Goal: Task Accomplishment & Management: Complete application form

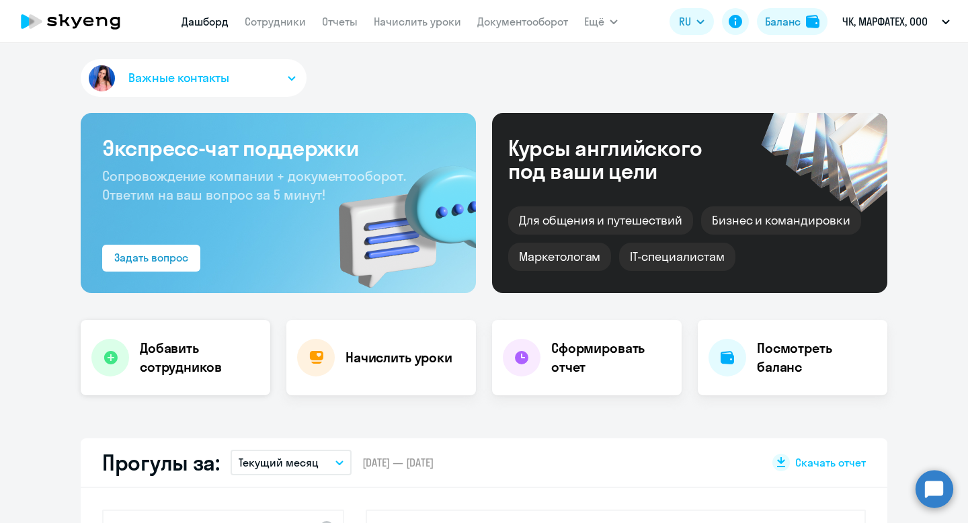
click at [221, 373] on h4 "Добавить сотрудников" at bounding box center [200, 358] width 120 height 38
select select "english_adult_not_native_speaker"
select select "3"
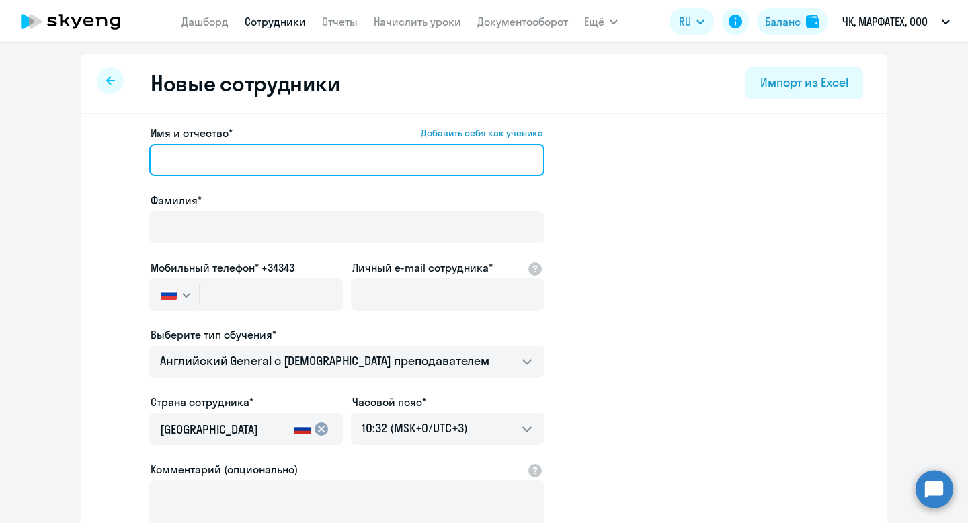
click at [274, 163] on input "Имя и отчество* Добавить себя как ученика" at bounding box center [346, 160] width 395 height 32
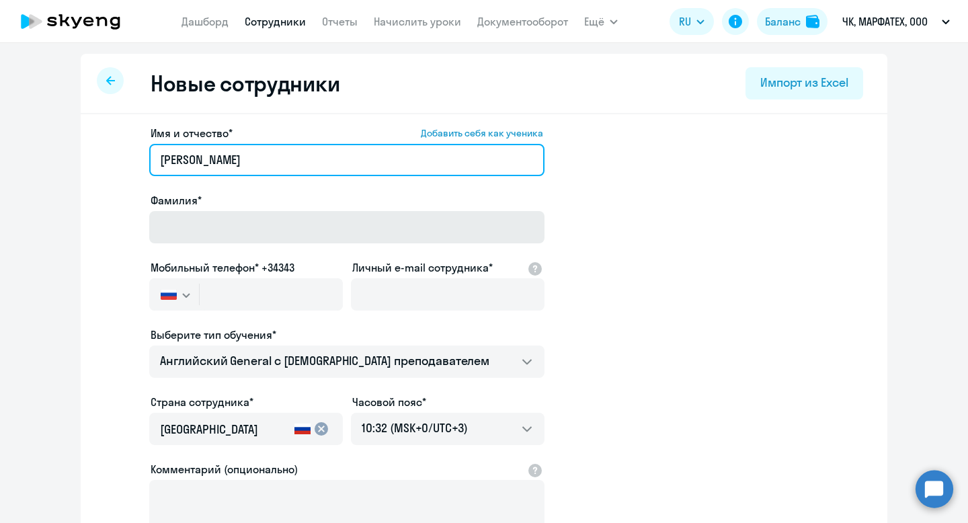
type input "[PERSON_NAME]"
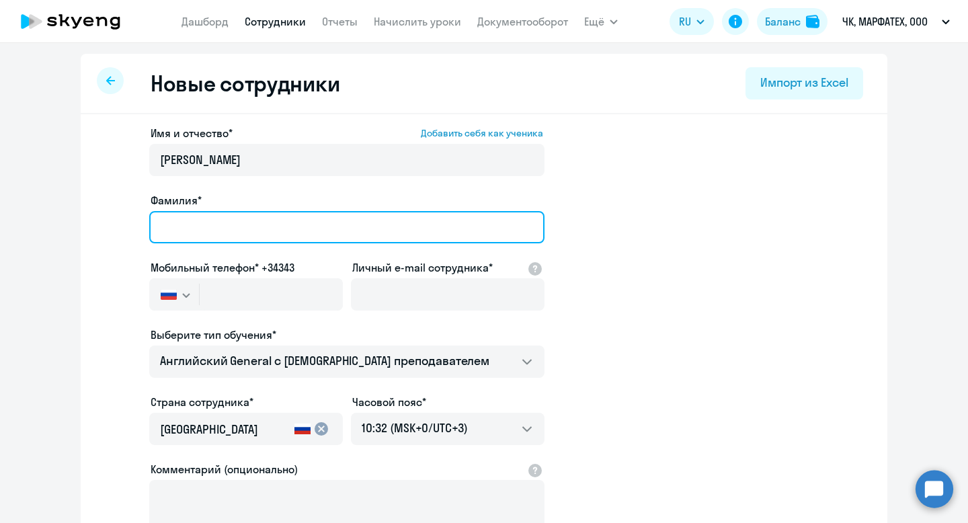
click at [256, 219] on input "Фамилия*" at bounding box center [346, 227] width 395 height 32
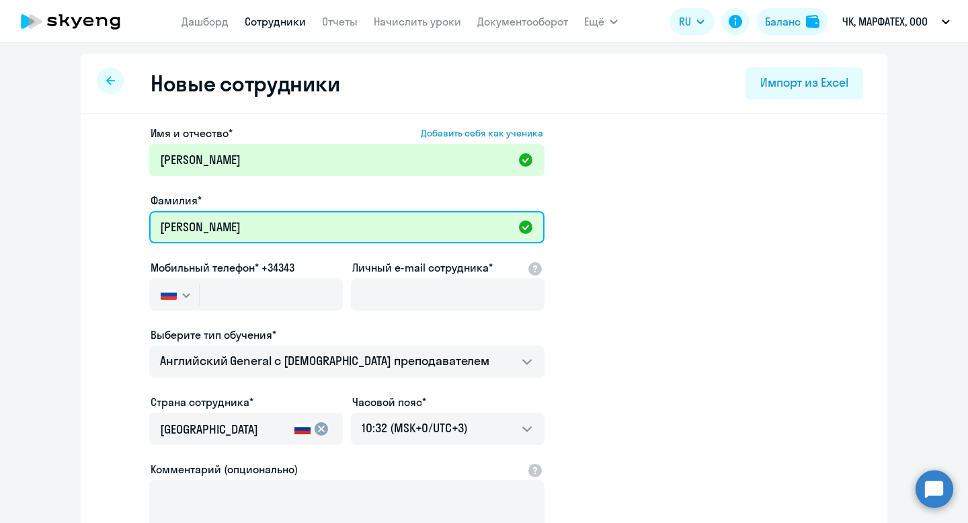
type input "[PERSON_NAME]"
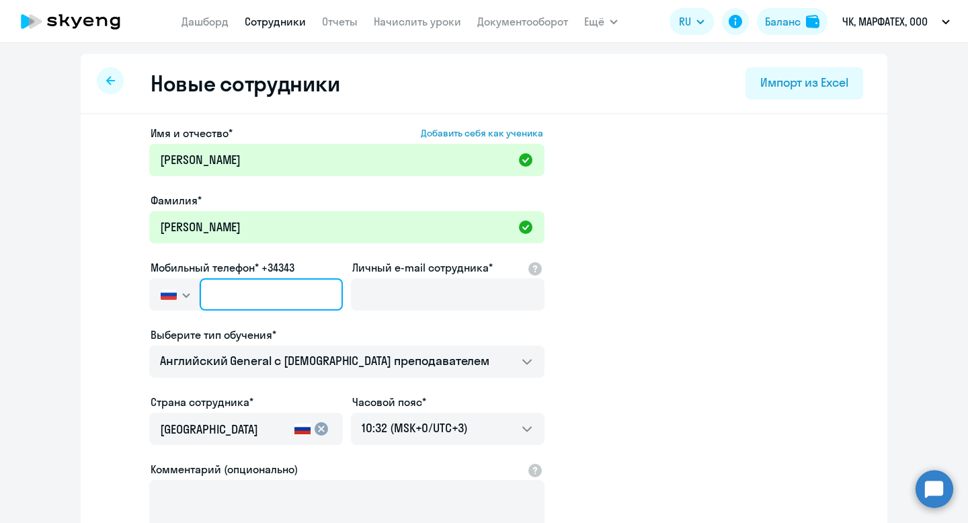
click at [250, 301] on input "text" at bounding box center [271, 294] width 143 height 32
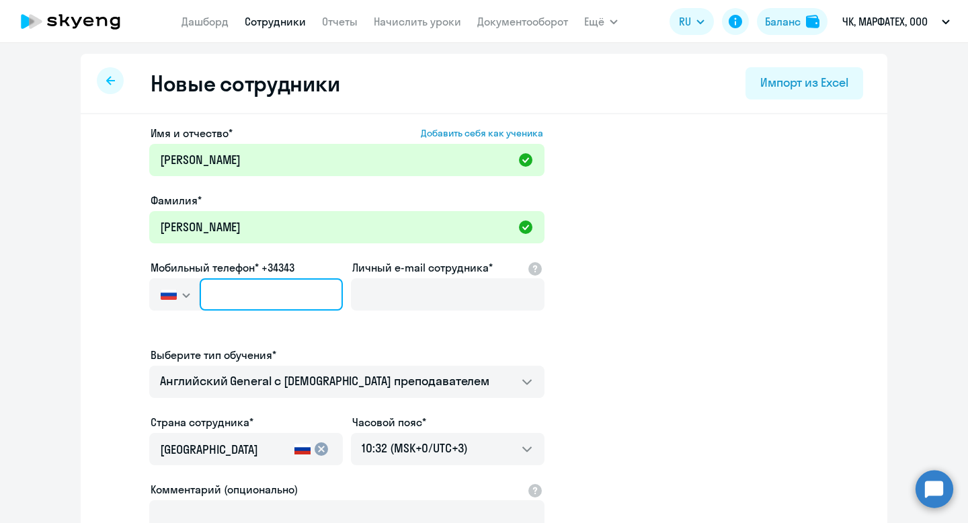
paste input "[PHONE_NUMBER]"
type input "[PHONE_NUMBER]"
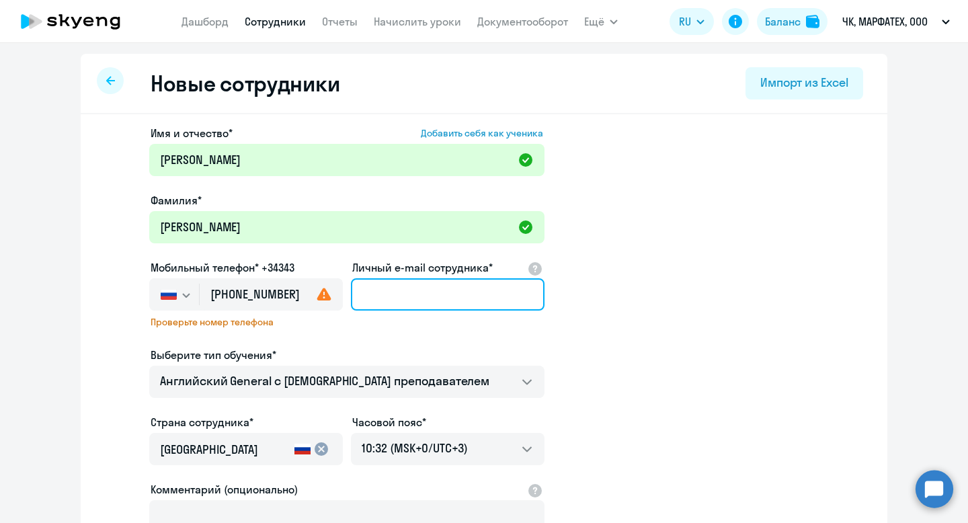
click at [390, 293] on input "Личный e-mail сотрудника*" at bounding box center [448, 294] width 194 height 32
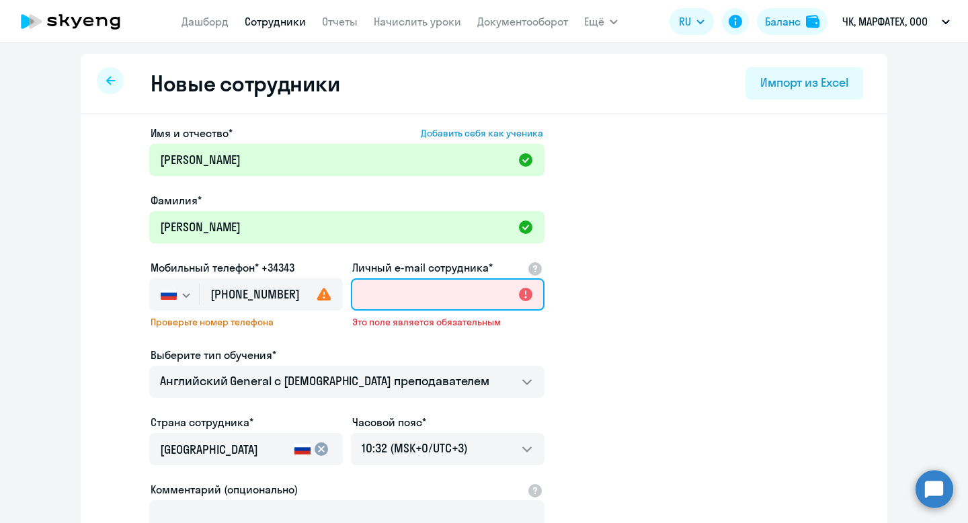
click at [431, 291] on input "Личный e-mail сотрудника*" at bounding box center [448, 294] width 194 height 32
paste input "[DOMAIN_NAME][EMAIL_ADDRESS][DOMAIN_NAME]"
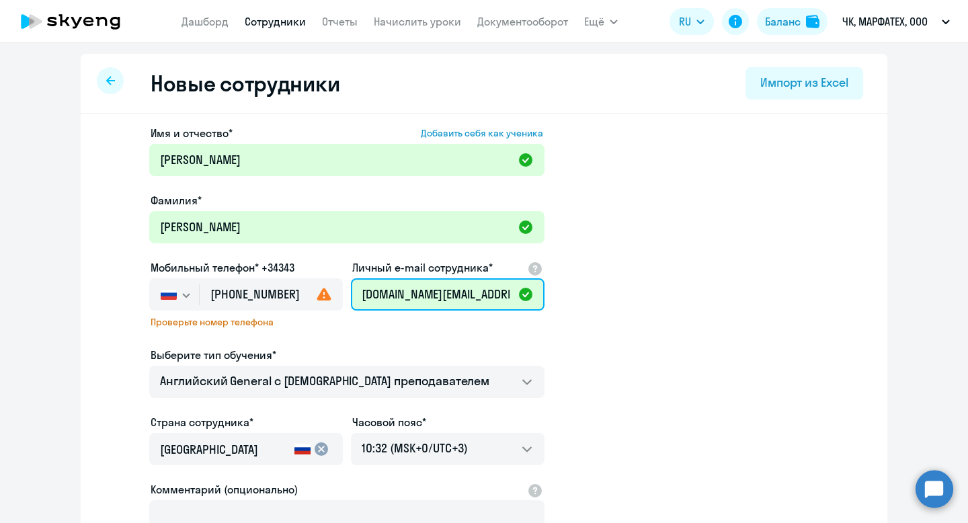
type input "[DOMAIN_NAME][EMAIL_ADDRESS][DOMAIN_NAME]"
click at [321, 292] on icon at bounding box center [324, 294] width 16 height 16
click at [263, 318] on span "Проверьте номер телефона" at bounding box center [246, 322] width 191 height 12
click at [247, 322] on span "Проверьте номер телефона" at bounding box center [246, 322] width 191 height 12
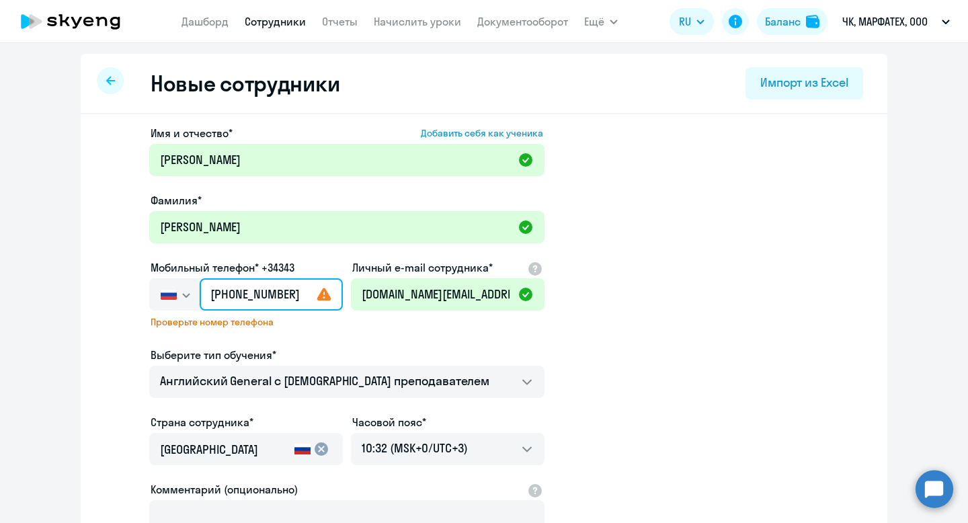
click at [294, 304] on input "[PHONE_NUMBER]" at bounding box center [271, 294] width 143 height 32
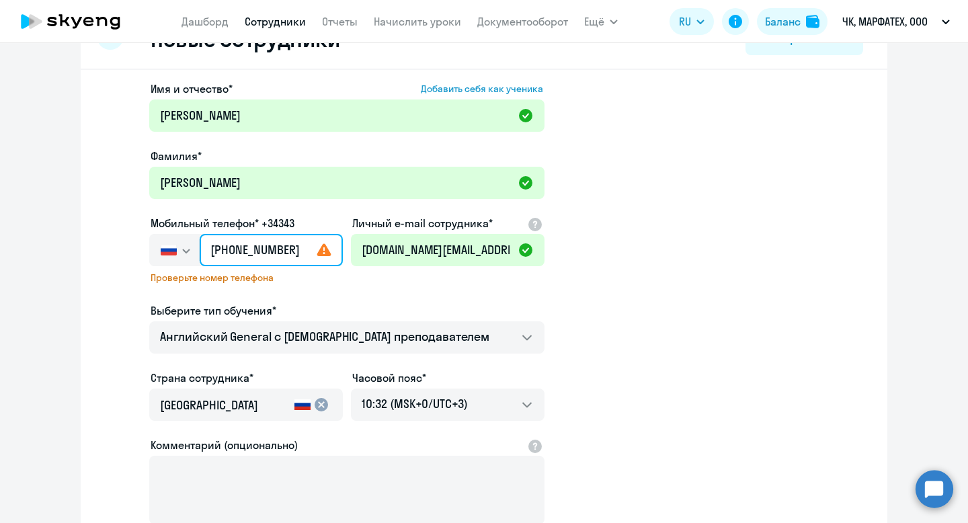
scroll to position [97, 0]
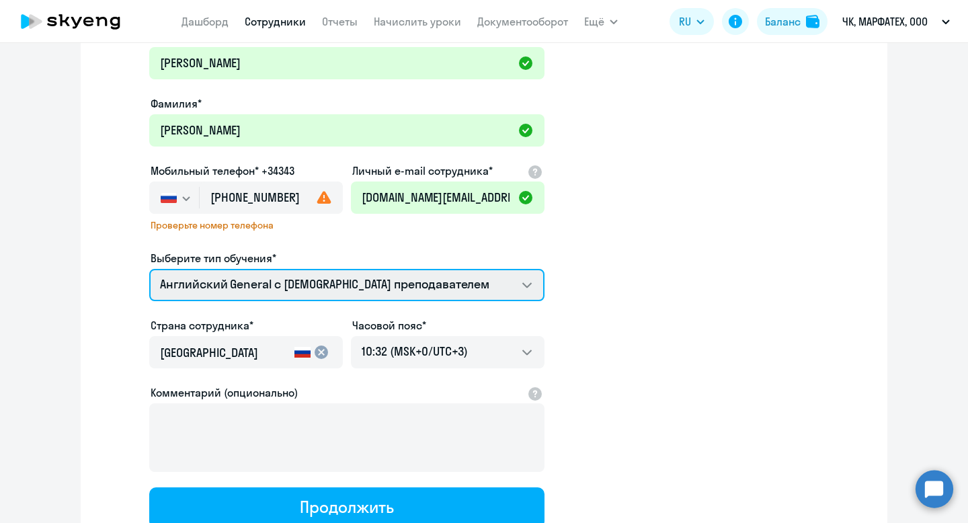
click at [407, 285] on select "Английский General с [DEMOGRAPHIC_DATA] преподавателем Премиум [DEMOGRAPHIC_DAT…" at bounding box center [346, 285] width 395 height 32
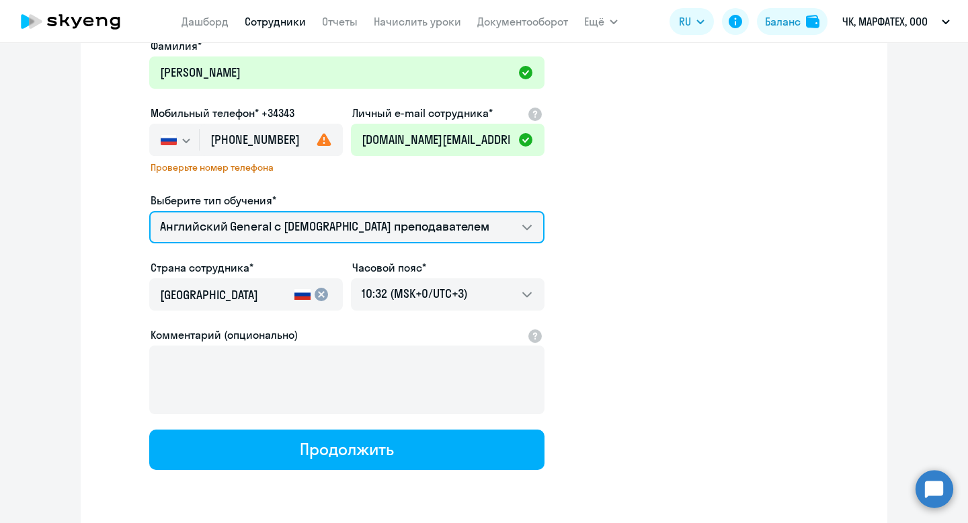
scroll to position [156, 0]
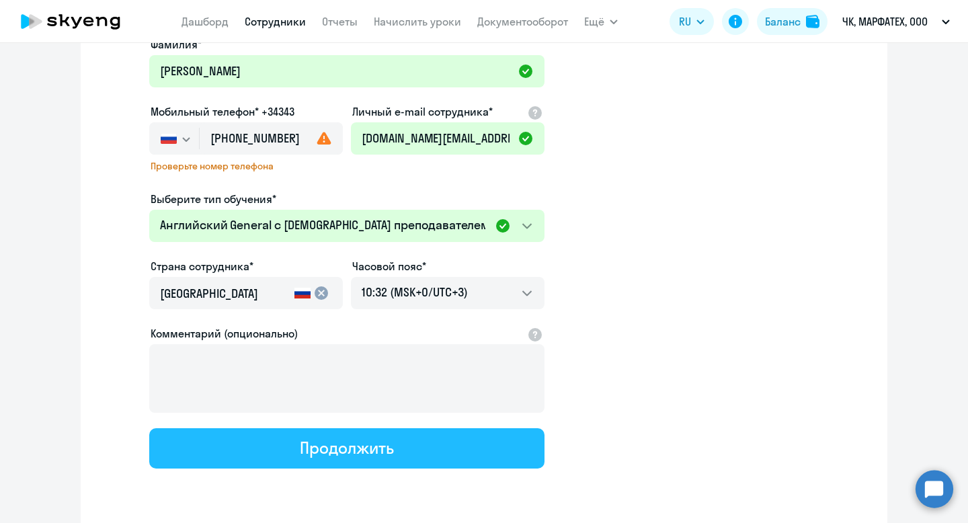
click at [438, 455] on button "Продолжить" at bounding box center [346, 448] width 395 height 40
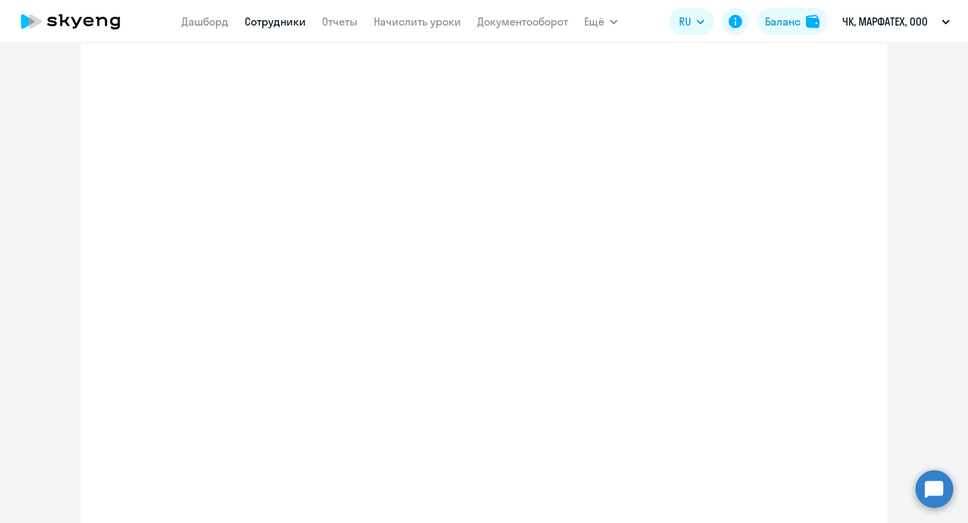
select select "english_adult_not_native_speaker"
select select "3"
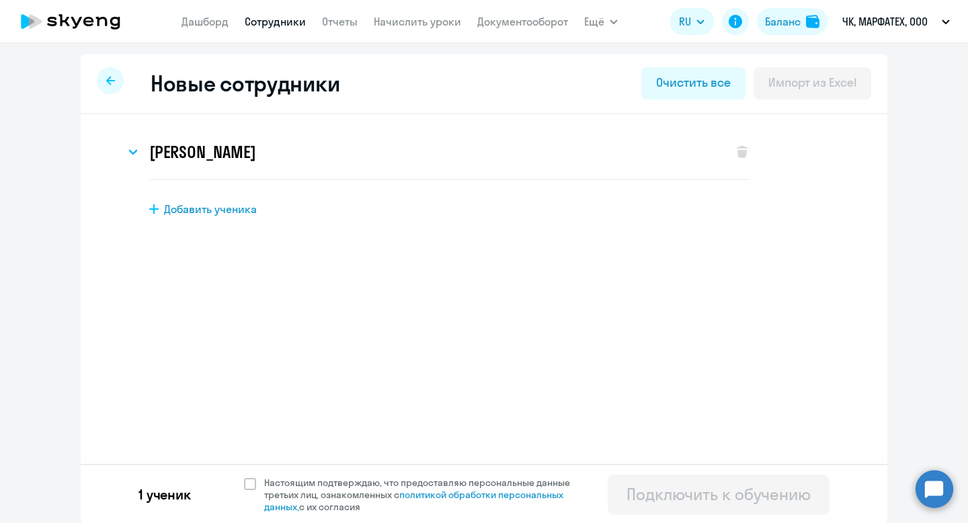
scroll to position [1, 0]
click at [247, 486] on span at bounding box center [250, 483] width 12 height 12
click at [244, 475] on input "Настоящим подтверждаю, что предоставляю персональные данные третьих лиц, ознако…" at bounding box center [243, 475] width 1 height 1
checkbox input "true"
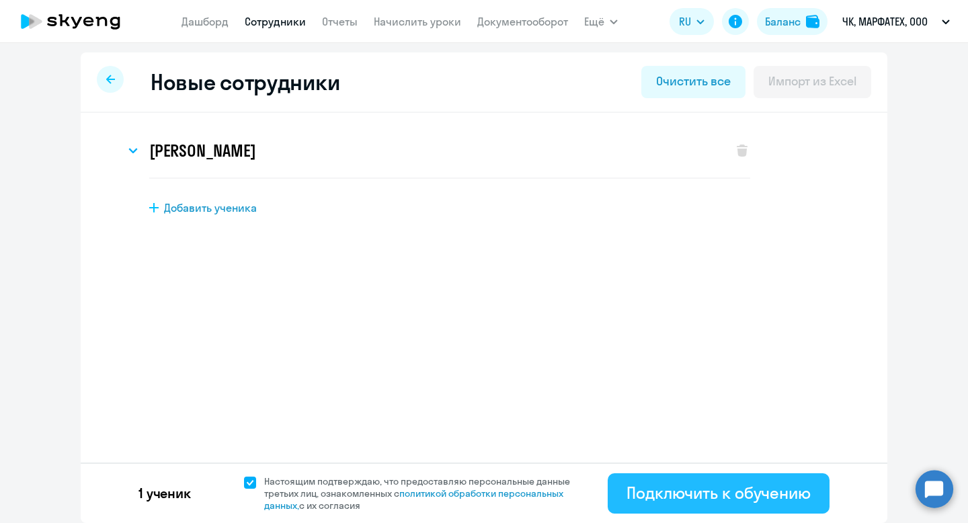
click at [652, 500] on div "Подключить к обучению" at bounding box center [719, 493] width 184 height 22
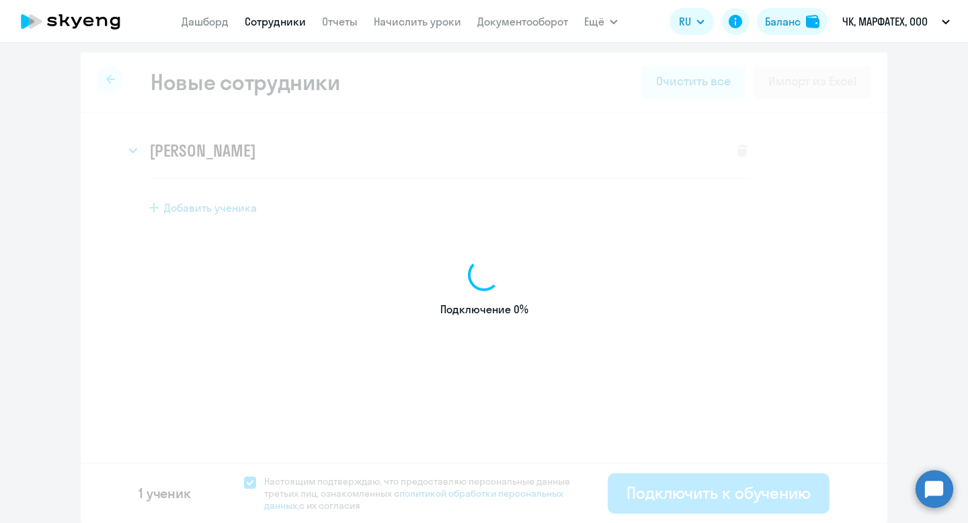
select select "english_adult_not_native_speaker"
select select "3"
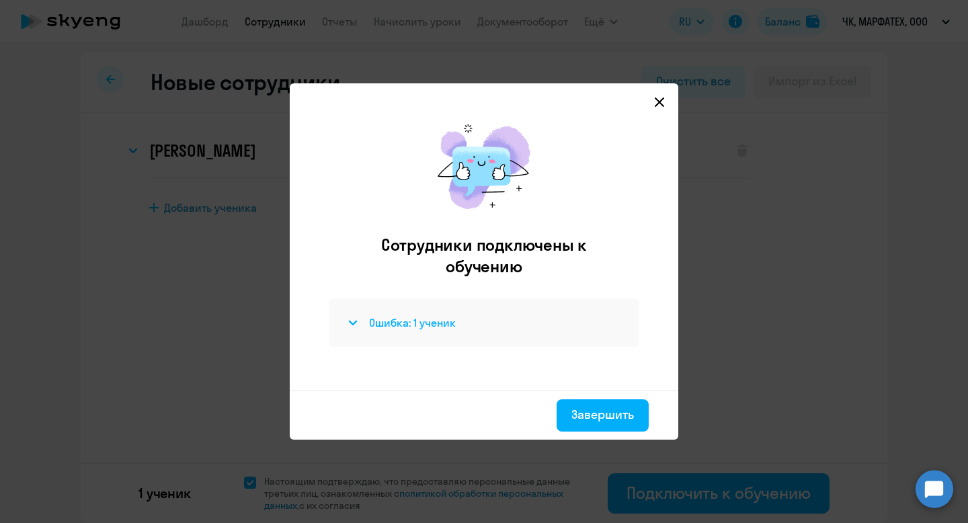
click at [360, 322] on div "Ошибка: 1 ученик" at bounding box center [484, 323] width 278 height 16
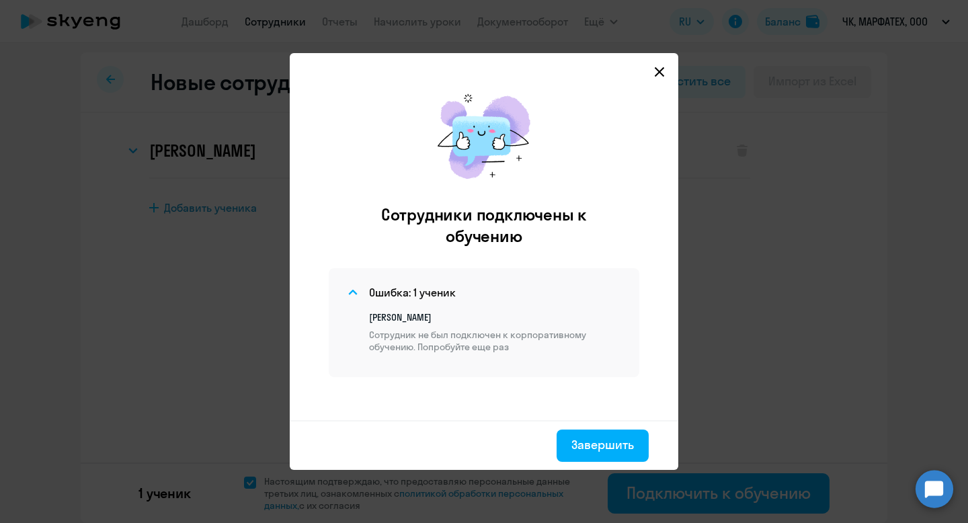
click at [548, 352] on p "Сотрудник не был подключен к корпоративному обучению. Попробуйте еще раз" at bounding box center [496, 341] width 254 height 24
click at [597, 438] on div "Завершить" at bounding box center [603, 444] width 63 height 17
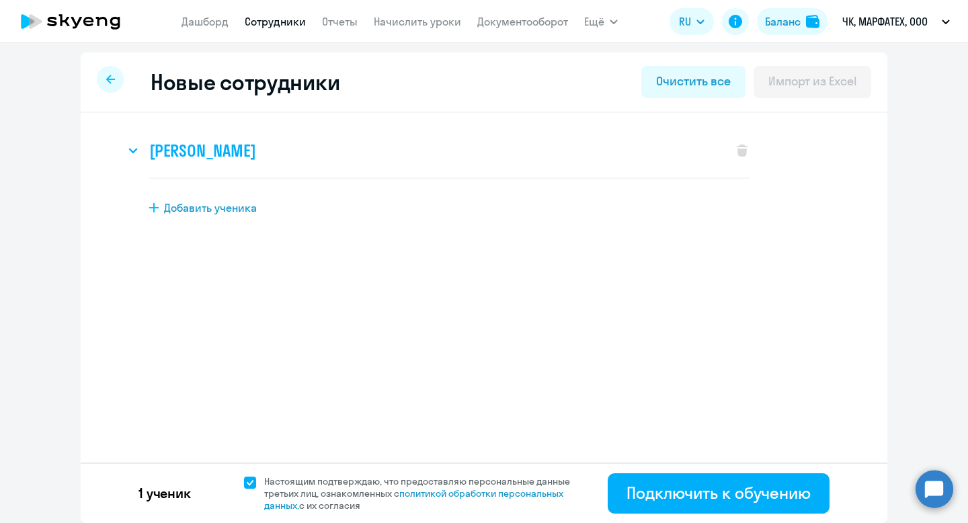
click at [455, 155] on div "[PERSON_NAME]" at bounding box center [422, 151] width 594 height 54
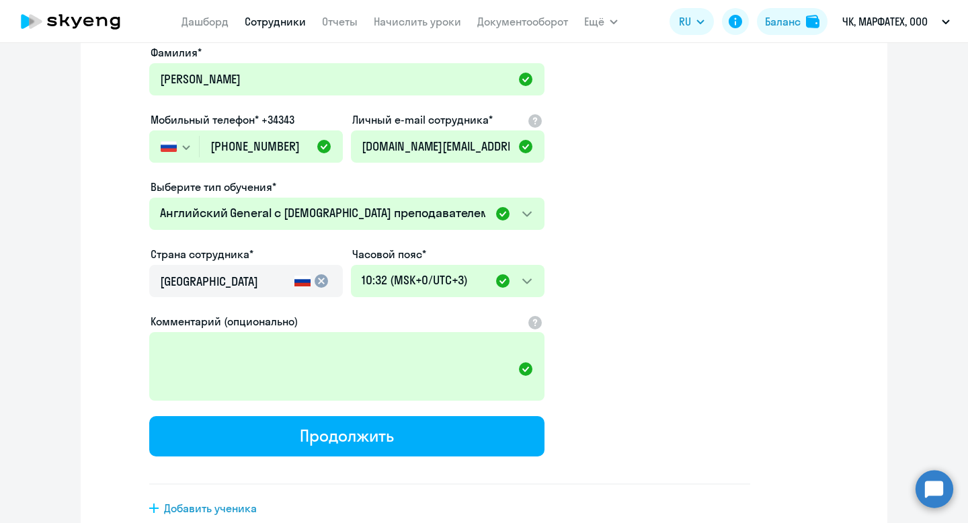
scroll to position [285, 0]
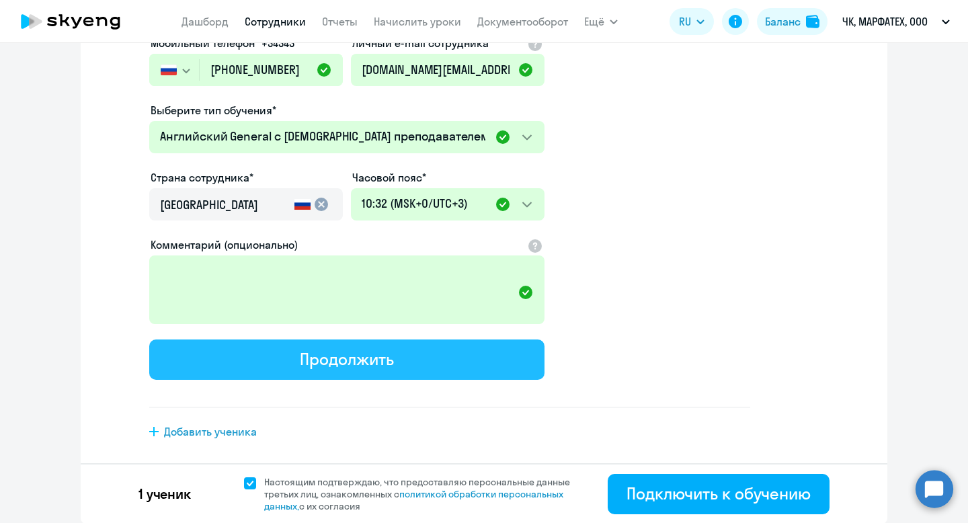
click at [349, 362] on div "Продолжить" at bounding box center [346, 359] width 93 height 22
select select "english_adult_not_native_speaker"
select select "3"
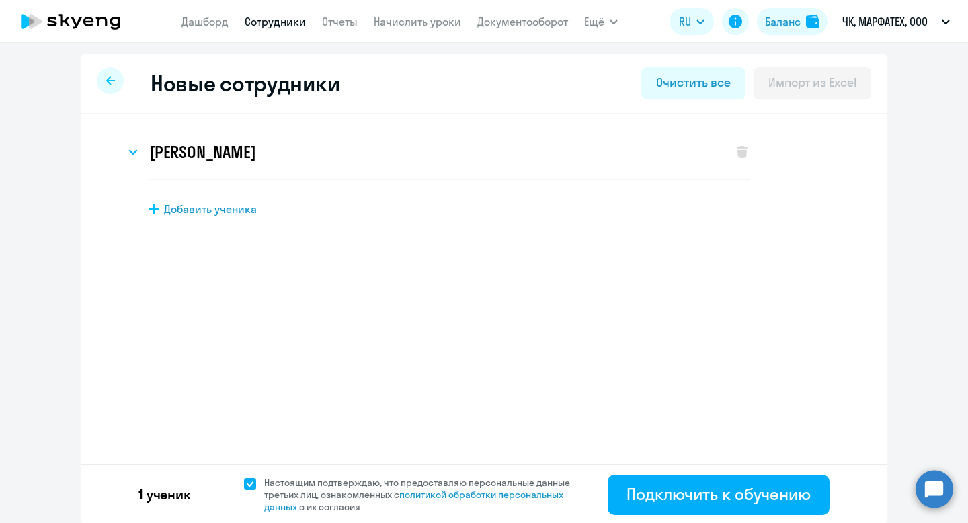
scroll to position [1, 0]
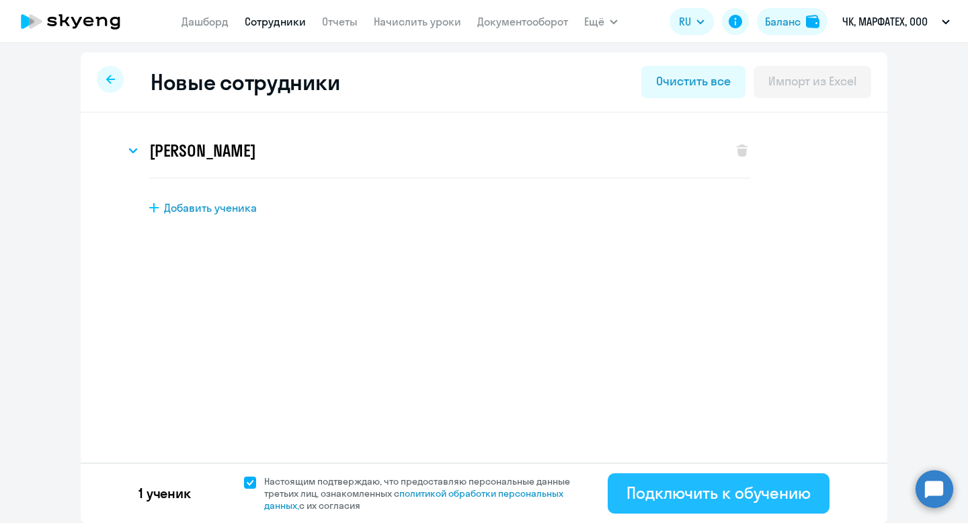
click at [687, 497] on div "Подключить к обучению" at bounding box center [719, 493] width 184 height 22
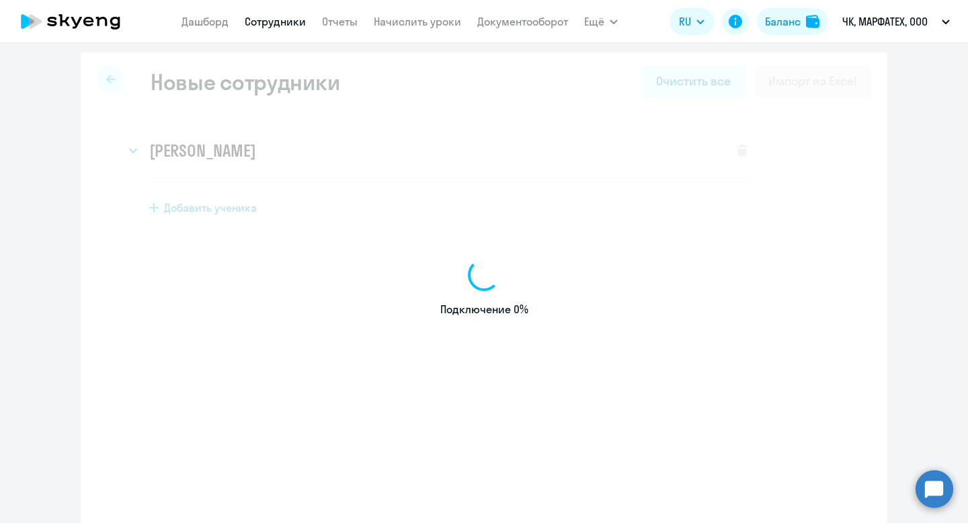
select select "english_adult_not_native_speaker"
select select "3"
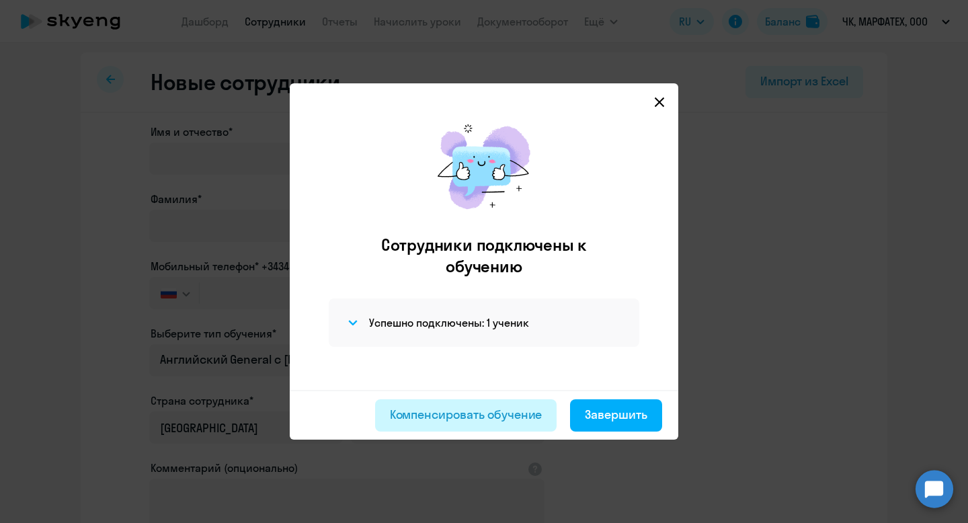
click at [520, 421] on div "Компенсировать обучение" at bounding box center [466, 414] width 153 height 17
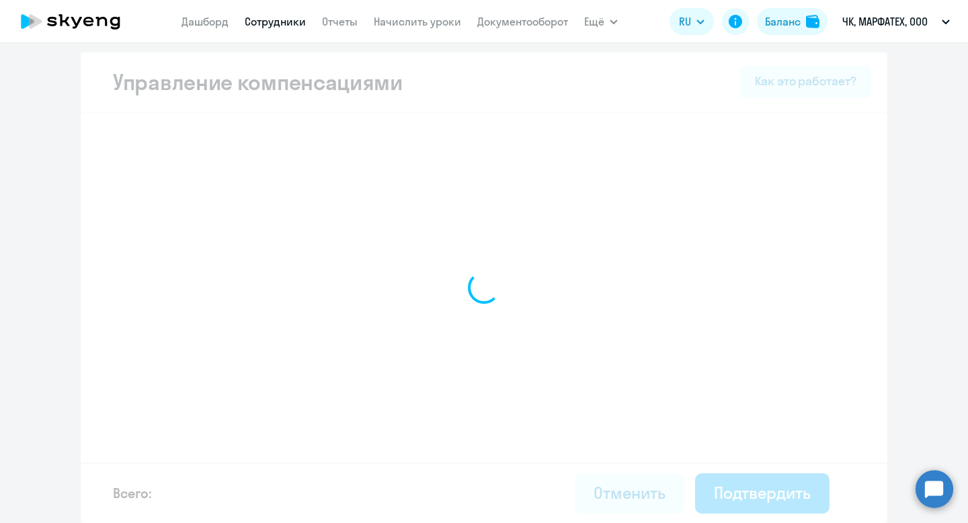
select select "MONTHLY"
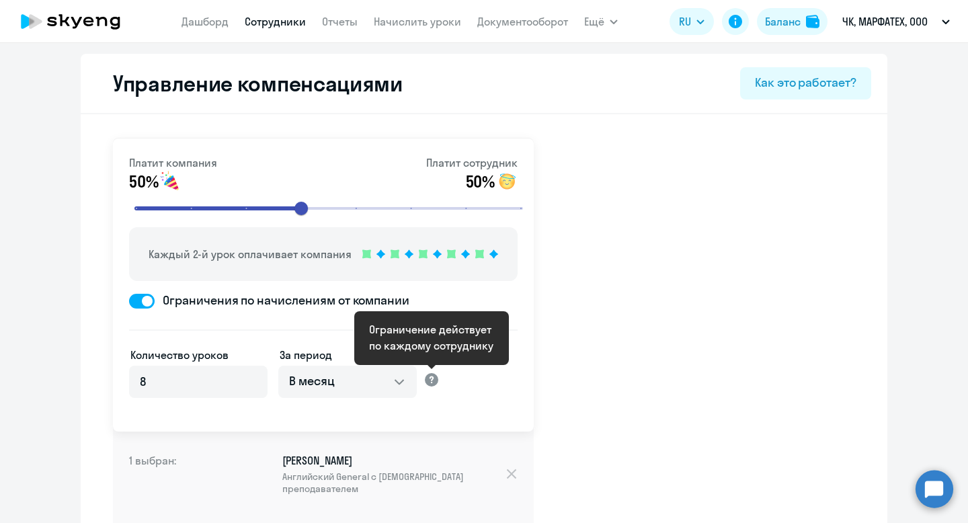
click at [429, 377] on div at bounding box center [432, 379] width 16 height 16
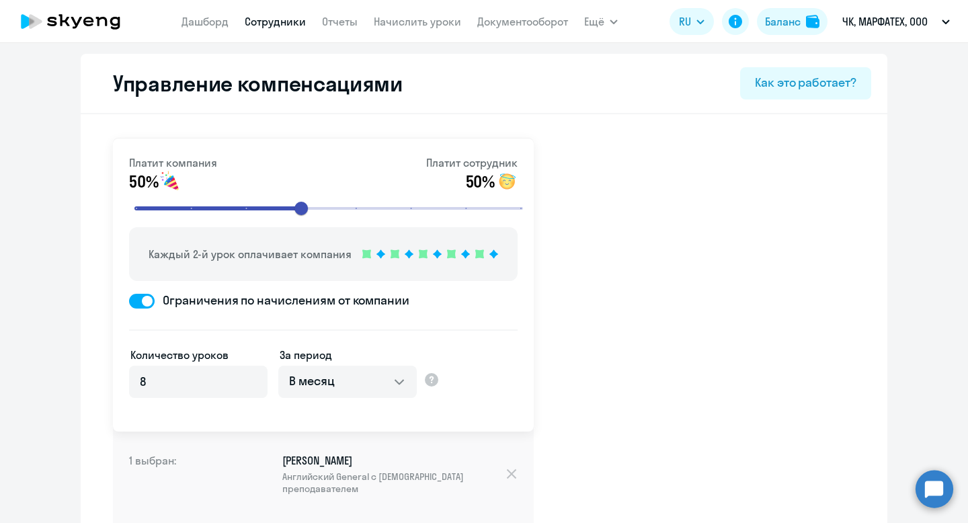
click at [791, 76] on div "Как это работает?" at bounding box center [806, 82] width 102 height 17
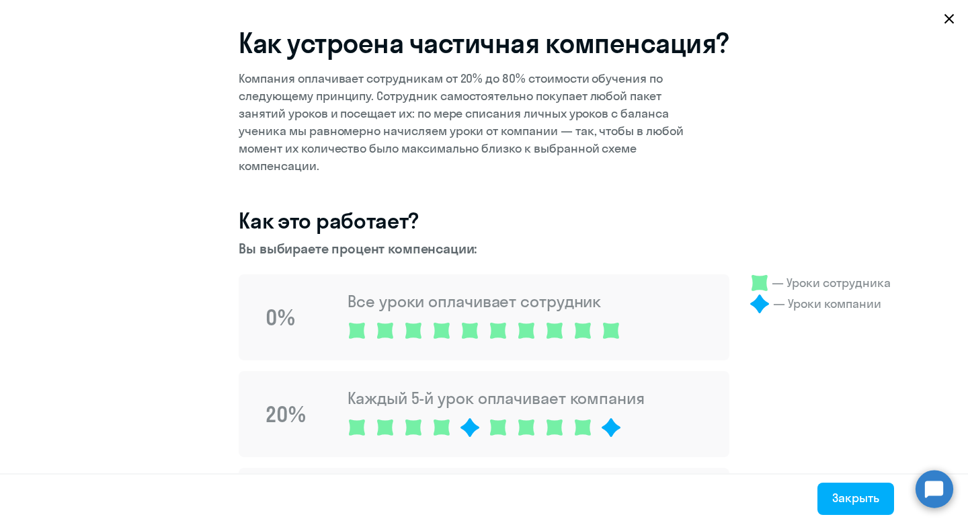
click at [952, 17] on icon at bounding box center [949, 18] width 11 height 11
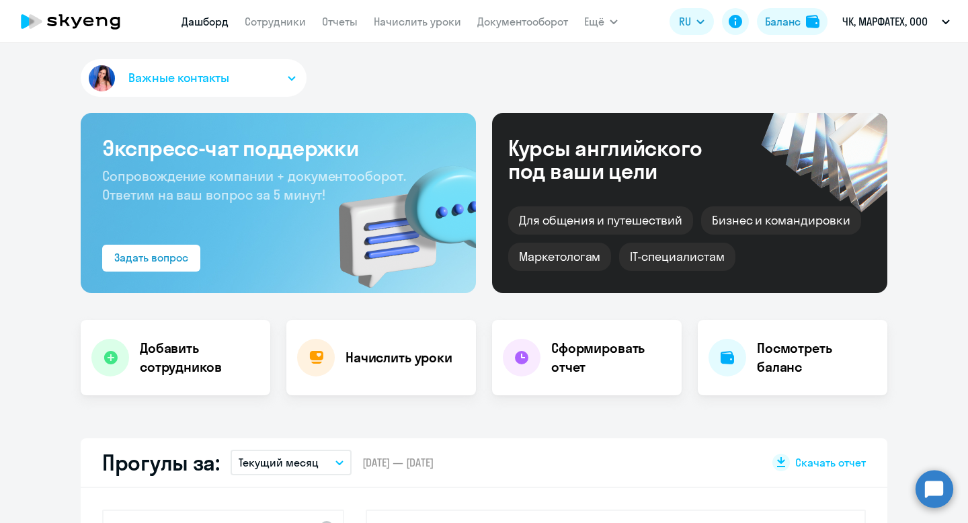
select select "30"
click at [496, 24] on link "Документооборот" at bounding box center [522, 21] width 91 height 13
